Goal: Task Accomplishment & Management: Use online tool/utility

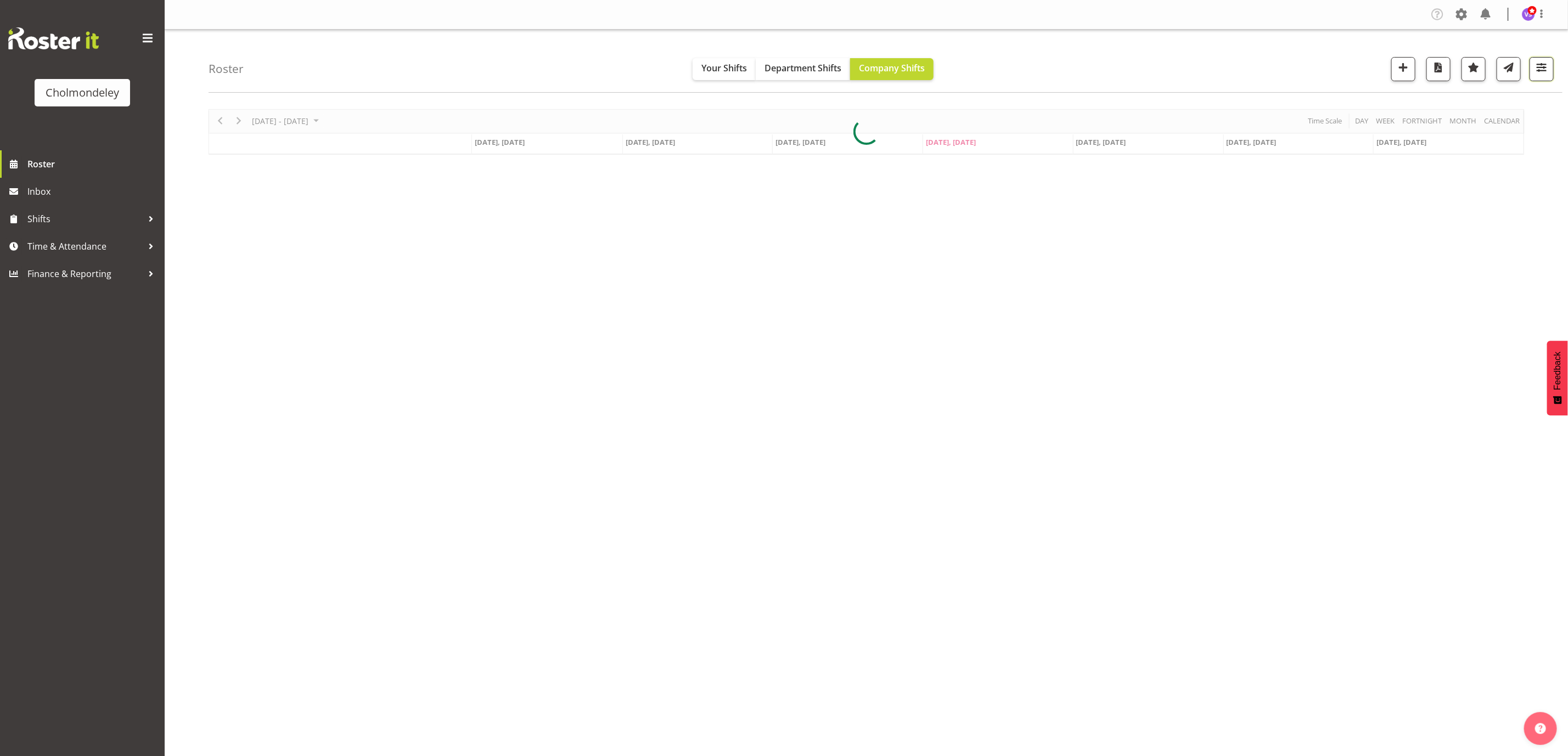
click at [1542, 65] on span "button" at bounding box center [1541, 68] width 15 height 15
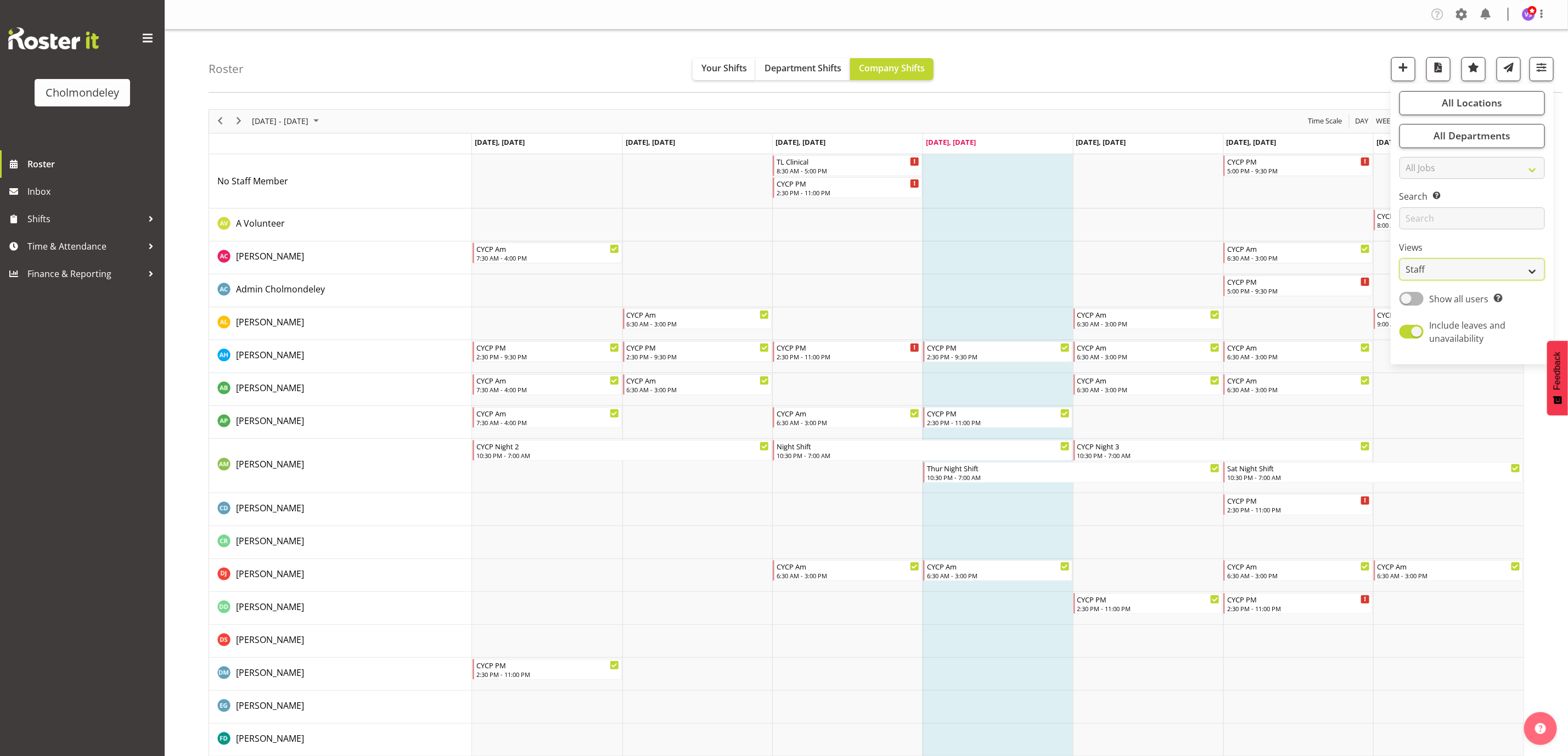
click at [1538, 269] on select "Staff Role Shift - Horizontal Shift - Vertical Staff - Location" at bounding box center [1472, 270] width 145 height 22
select select "shift"
click at [1399, 259] on select "Staff Role Shift - Horizontal Shift - Vertical Staff - Location" at bounding box center [1472, 270] width 145 height 22
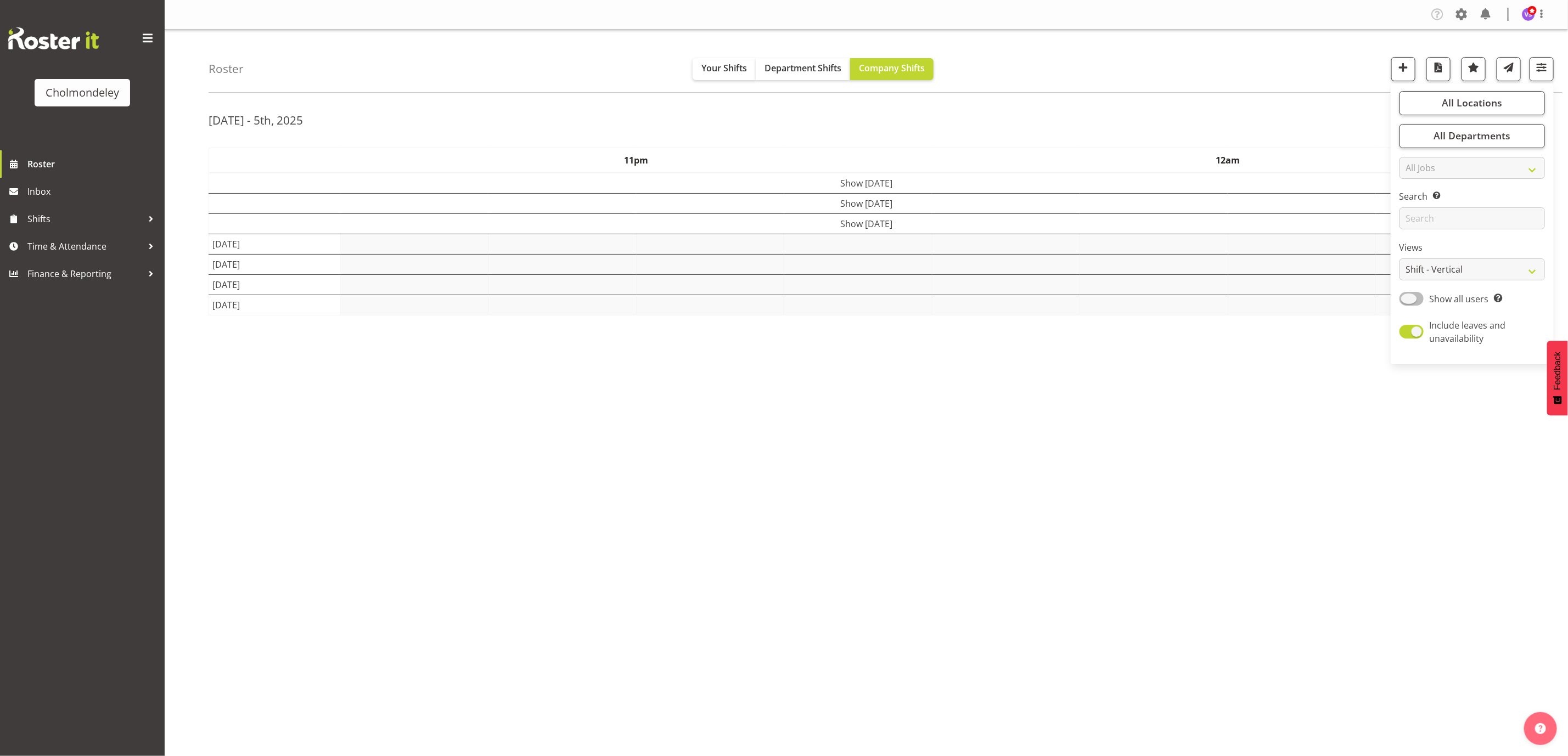
click at [1416, 296] on span at bounding box center [1411, 299] width 24 height 14
click at [1406, 296] on input "Show all users Show only rostered employees" at bounding box center [1402, 298] width 7 height 7
checkbox input "true"
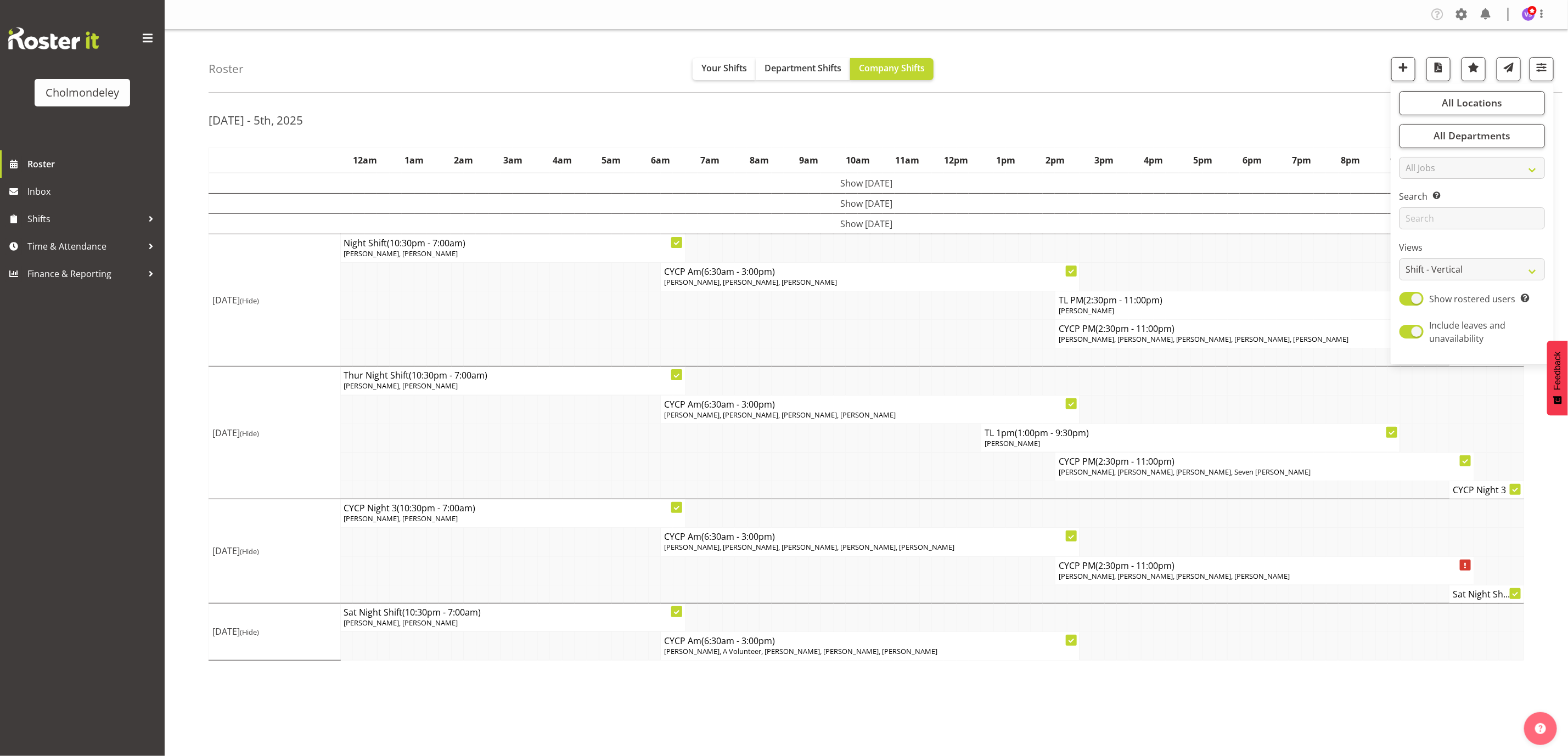
click at [717, 590] on td at bounding box center [715, 594] width 12 height 18
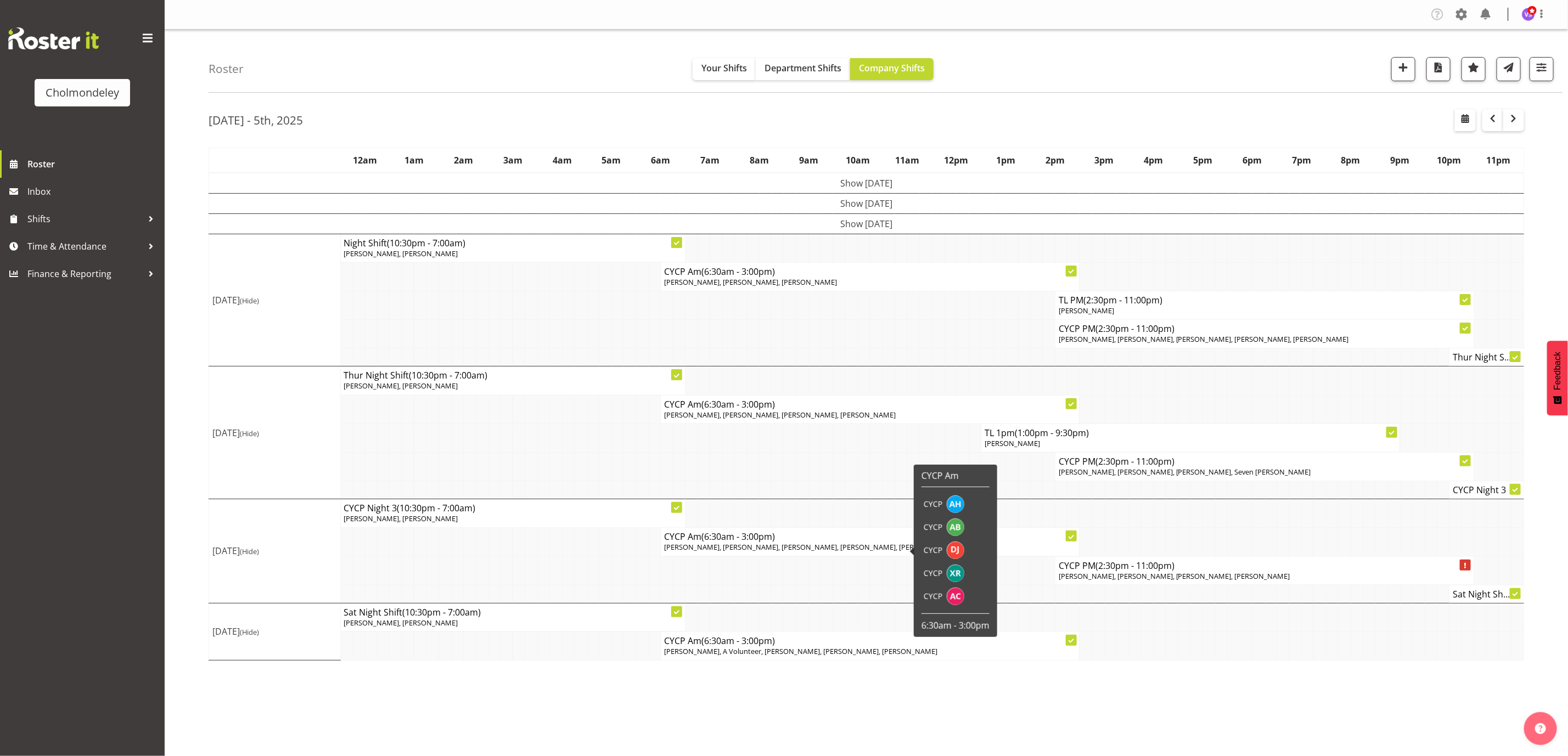
click at [840, 585] on td at bounding box center [839, 571] width 12 height 28
